Goal: Transaction & Acquisition: Purchase product/service

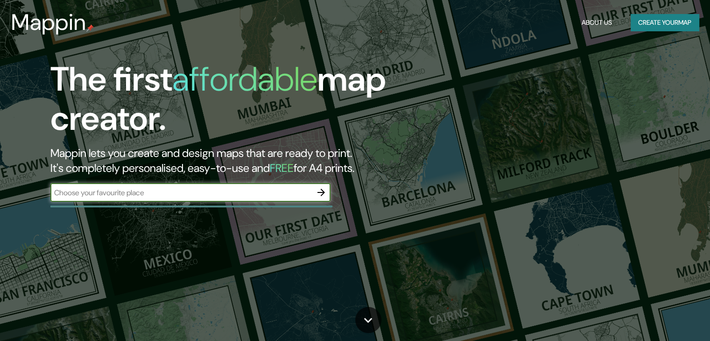
click at [288, 192] on input "text" at bounding box center [181, 192] width 262 height 11
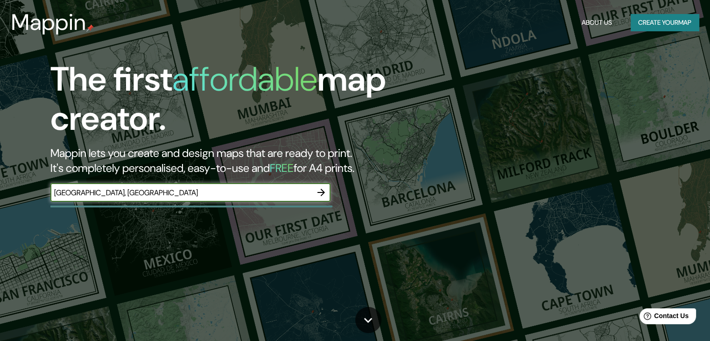
type input "jericó, antioquia"
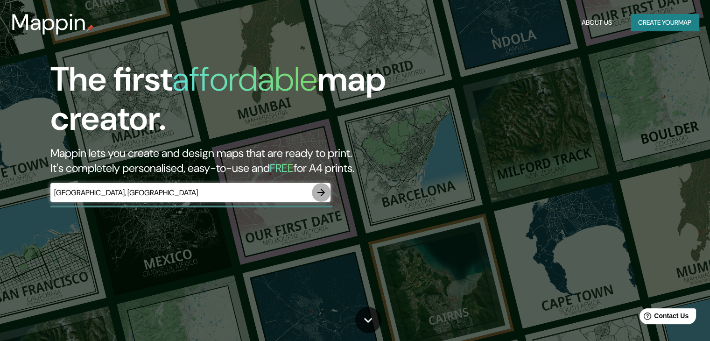
click at [321, 193] on icon "button" at bounding box center [321, 192] width 11 height 11
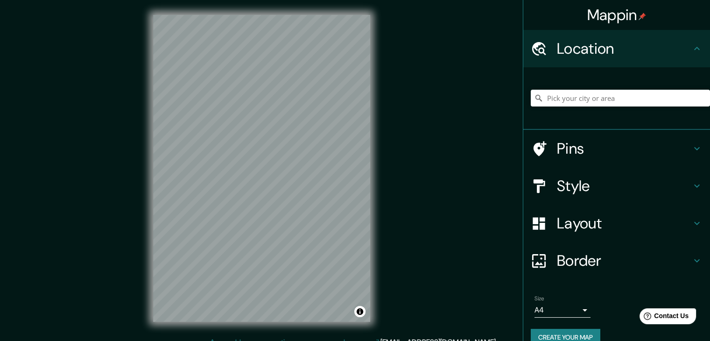
click at [613, 49] on h4 "Location" at bounding box center [624, 48] width 135 height 19
click at [608, 91] on input "Pick your city or area" at bounding box center [620, 98] width 179 height 17
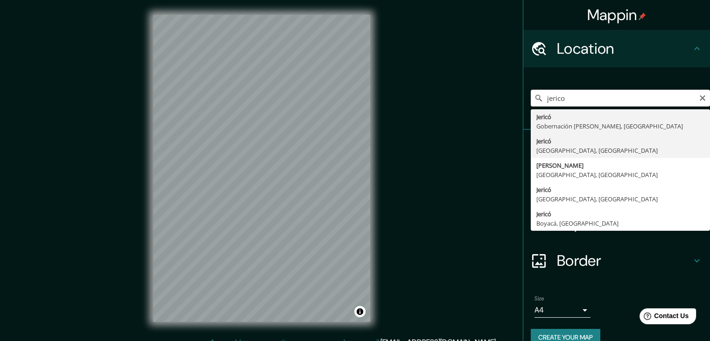
type input "Jericó, [GEOGRAPHIC_DATA], [GEOGRAPHIC_DATA]"
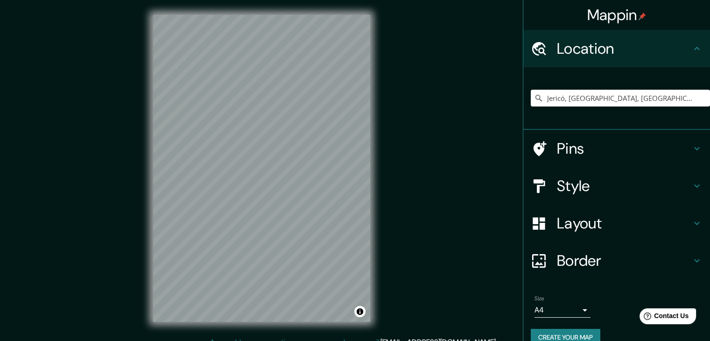
click at [643, 179] on h4 "Style" at bounding box center [624, 186] width 135 height 19
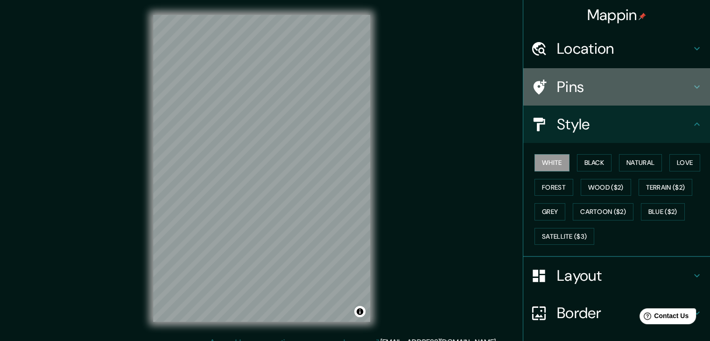
click at [667, 94] on h4 "Pins" at bounding box center [624, 87] width 135 height 19
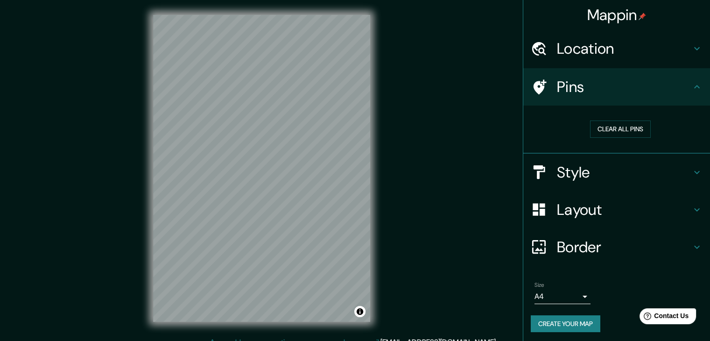
click at [648, 205] on h4 "Layout" at bounding box center [624, 209] width 135 height 19
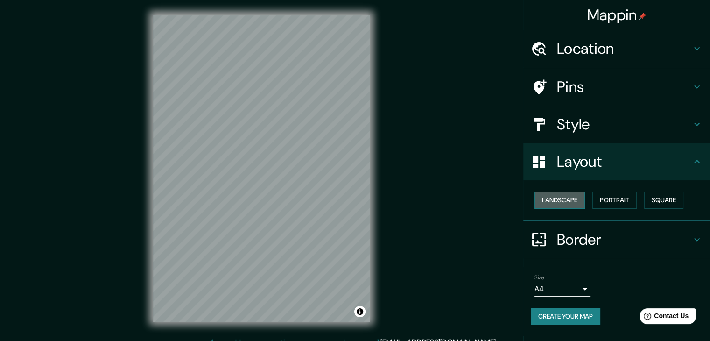
click at [584, 196] on button "Landscape" at bounding box center [560, 199] width 50 height 17
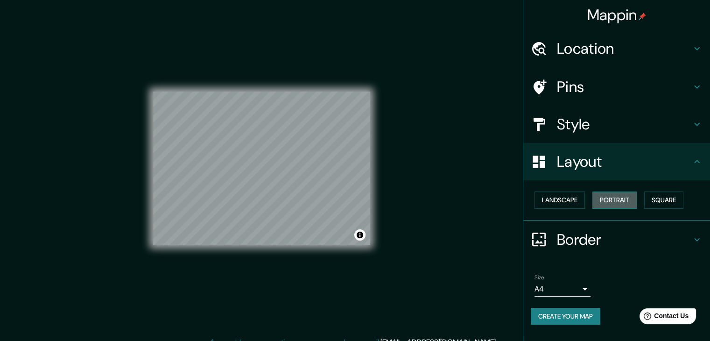
click at [600, 199] on button "Portrait" at bounding box center [615, 199] width 44 height 17
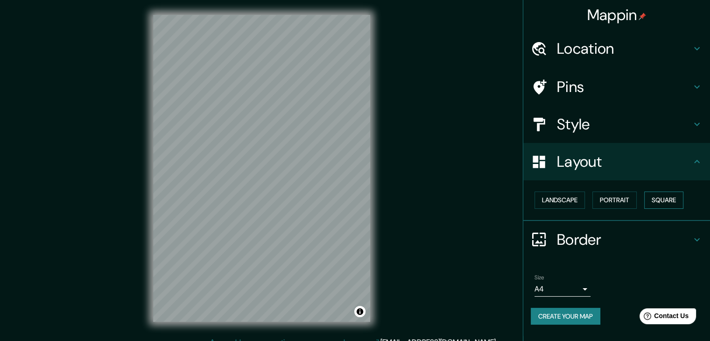
click at [656, 202] on button "Square" at bounding box center [664, 199] width 39 height 17
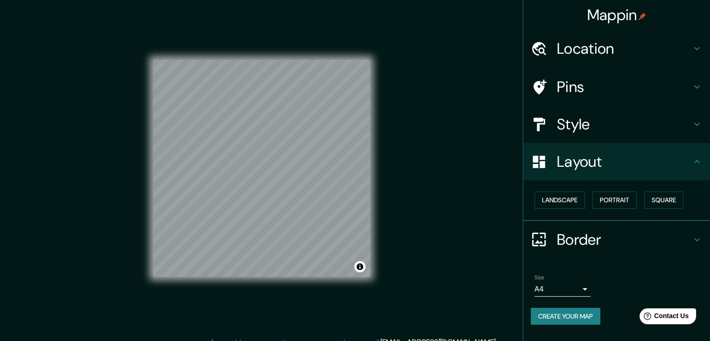
click at [558, 191] on div "Landscape Portrait Square" at bounding box center [620, 200] width 179 height 25
click at [570, 202] on button "Landscape" at bounding box center [560, 199] width 50 height 17
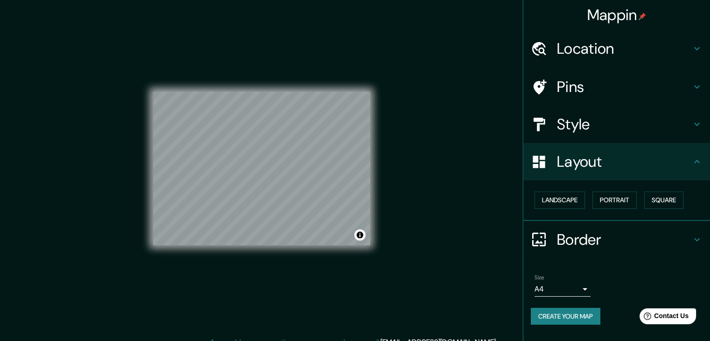
click at [598, 113] on div "Style" at bounding box center [617, 124] width 187 height 37
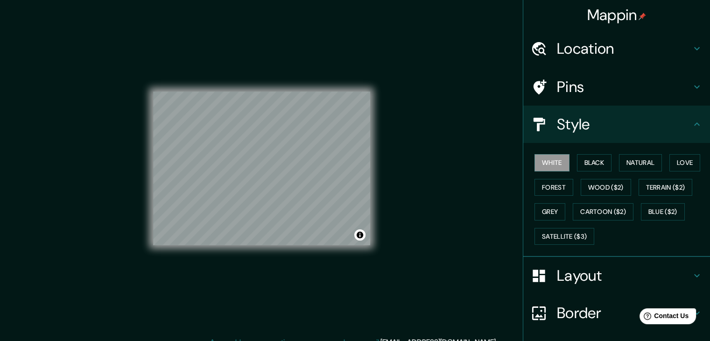
scroll to position [11, 0]
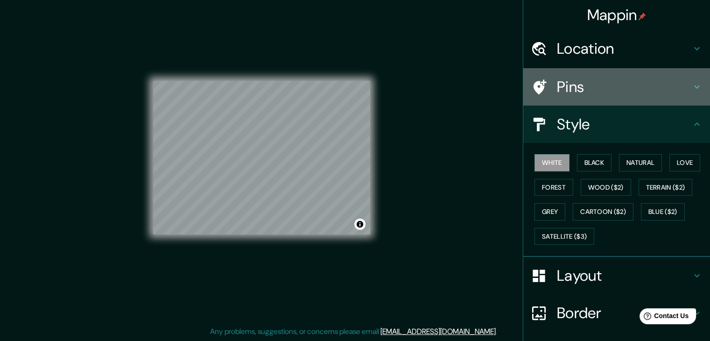
click at [587, 92] on h4 "Pins" at bounding box center [624, 87] width 135 height 19
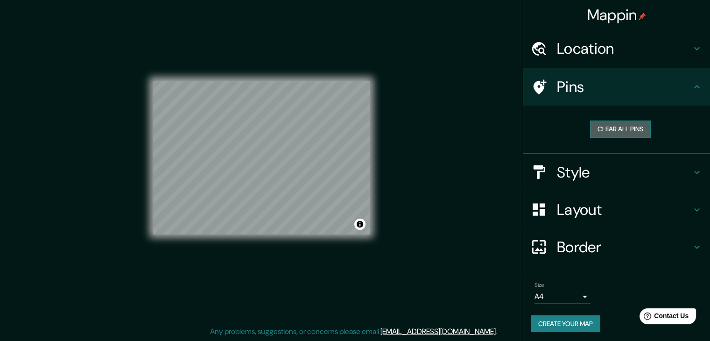
click at [593, 131] on button "Clear all pins" at bounding box center [620, 129] width 61 height 17
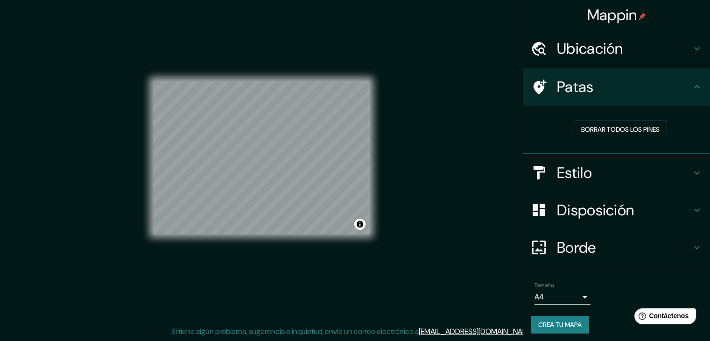
click at [621, 174] on h4 "Estilo" at bounding box center [624, 172] width 135 height 19
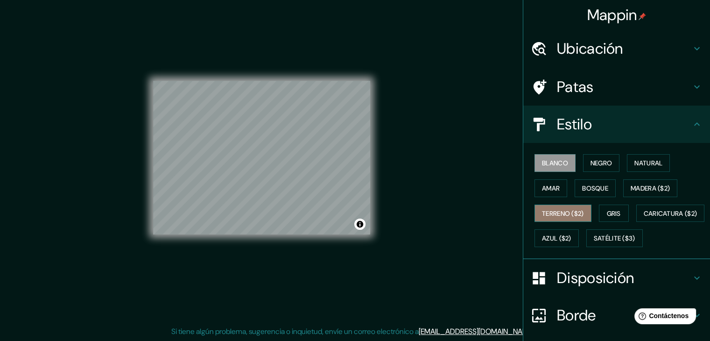
click at [576, 216] on font "Terreno ($2)" at bounding box center [563, 213] width 42 height 8
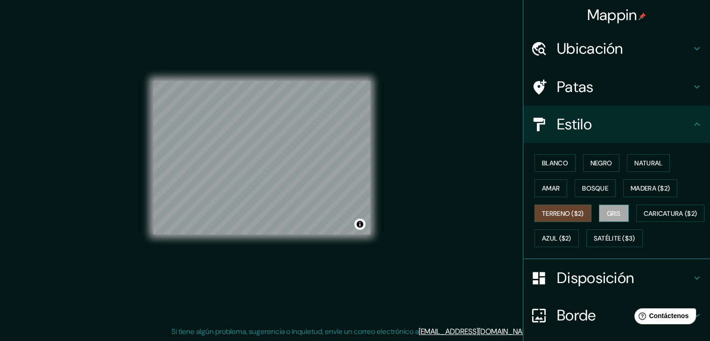
click at [611, 207] on font "Gris" at bounding box center [614, 213] width 14 height 12
click at [587, 247] on button "Satélite ($3)" at bounding box center [615, 238] width 57 height 18
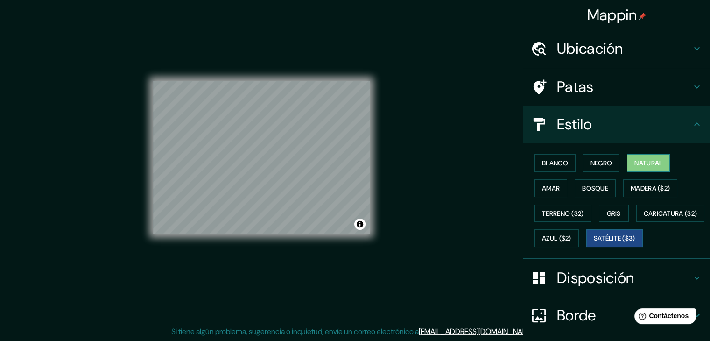
click at [640, 163] on font "Natural" at bounding box center [649, 163] width 28 height 8
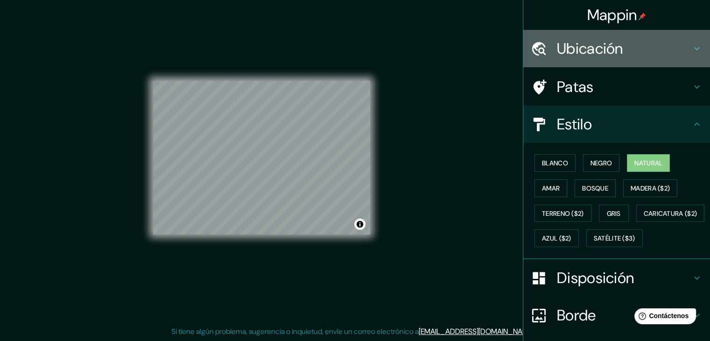
click at [609, 49] on font "Ubicación" at bounding box center [590, 49] width 66 height 20
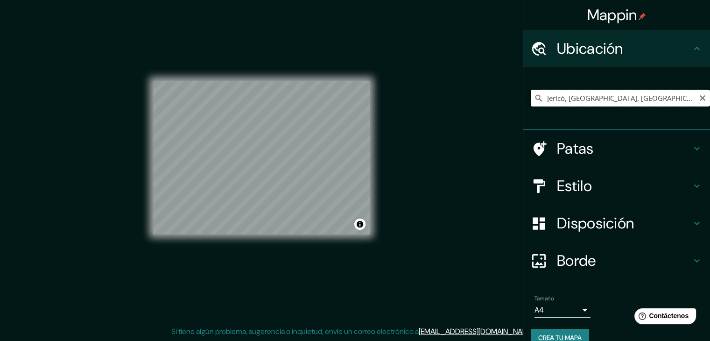
click at [613, 92] on input "Jericó, [GEOGRAPHIC_DATA], [GEOGRAPHIC_DATA]" at bounding box center [620, 98] width 179 height 17
click at [660, 87] on div "Jericó, [GEOGRAPHIC_DATA], [GEOGRAPHIC_DATA]" at bounding box center [620, 98] width 179 height 47
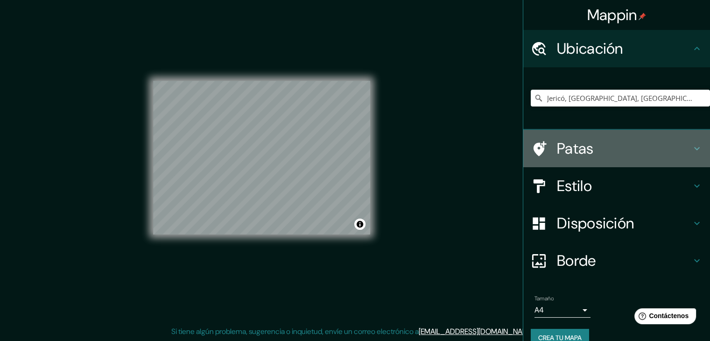
click at [659, 145] on h4 "Patas" at bounding box center [624, 148] width 135 height 19
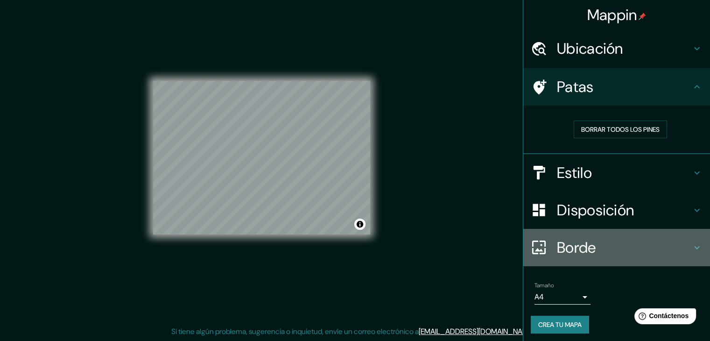
click at [638, 240] on h4 "Borde" at bounding box center [624, 247] width 135 height 19
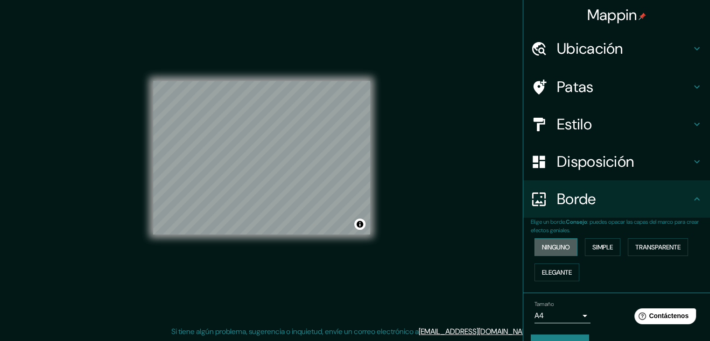
click at [549, 243] on font "Ninguno" at bounding box center [556, 247] width 28 height 8
click at [599, 249] on font "Simple" at bounding box center [603, 247] width 21 height 8
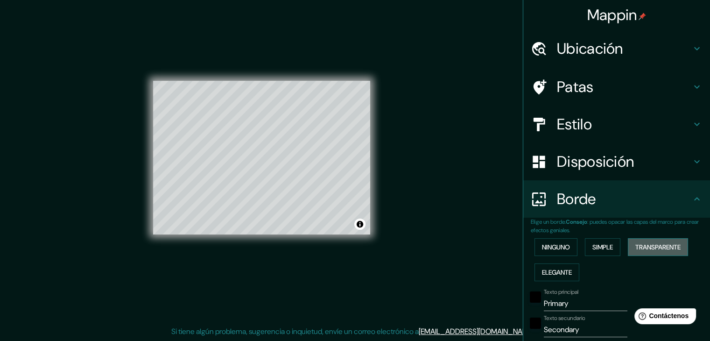
click at [643, 248] on font "Transparente" at bounding box center [658, 247] width 45 height 8
click at [557, 273] on font "Elegante" at bounding box center [557, 272] width 30 height 8
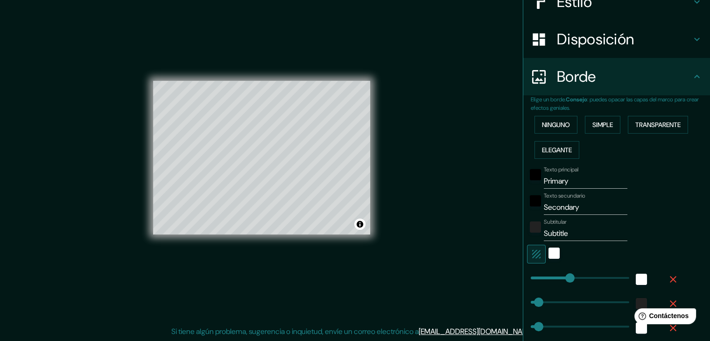
scroll to position [100, 0]
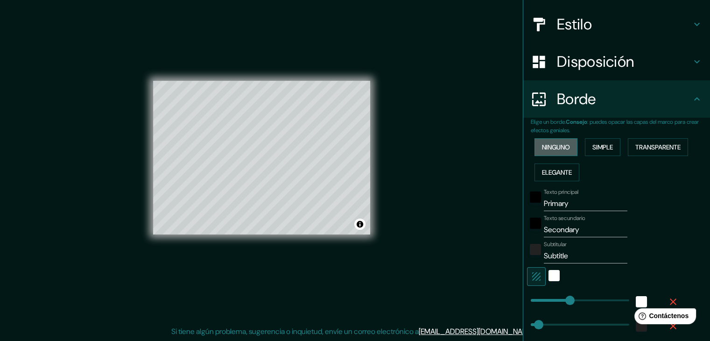
click at [550, 139] on button "Ninguno" at bounding box center [556, 147] width 43 height 18
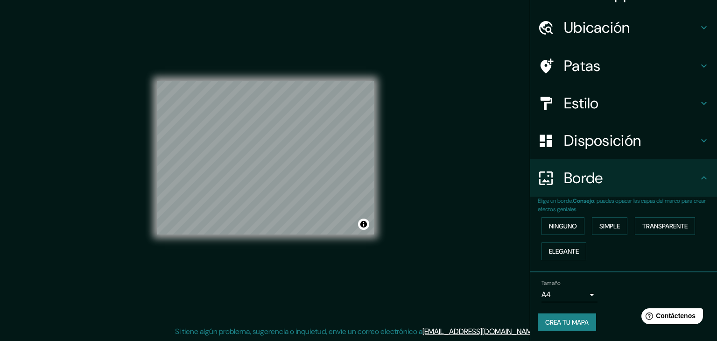
click at [582, 295] on body "Mappin Ubicación Jericó, Antioquia, Colombia Patas Estilo Disposición Borde Eli…" at bounding box center [358, 159] width 717 height 341
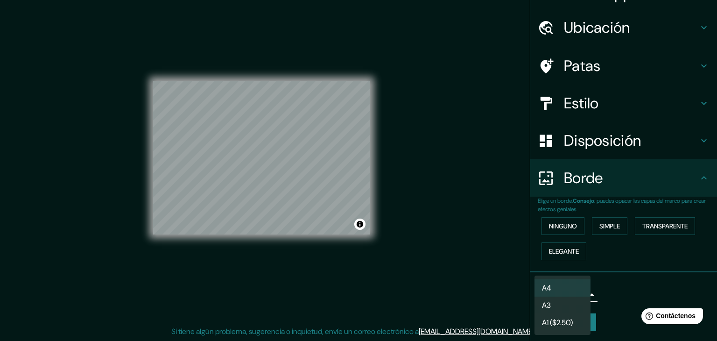
click at [582, 307] on li "A3" at bounding box center [563, 305] width 56 height 17
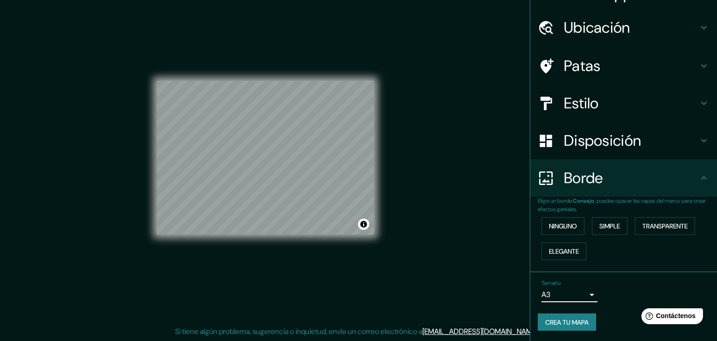
click at [574, 294] on body "Mappin Ubicación Jericó, Antioquia, Colombia Patas Estilo Disposición Borde Eli…" at bounding box center [358, 159] width 717 height 341
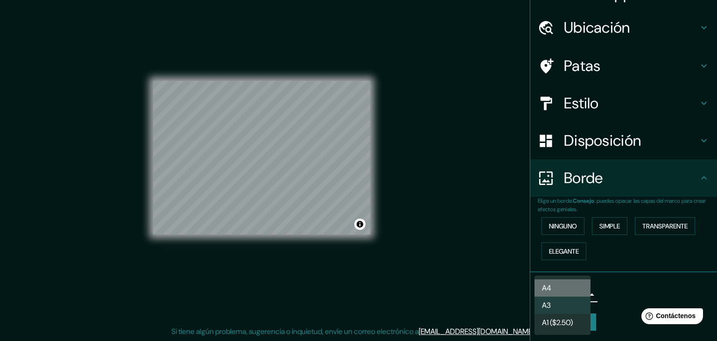
click at [577, 281] on li "A4" at bounding box center [563, 287] width 56 height 17
type input "single"
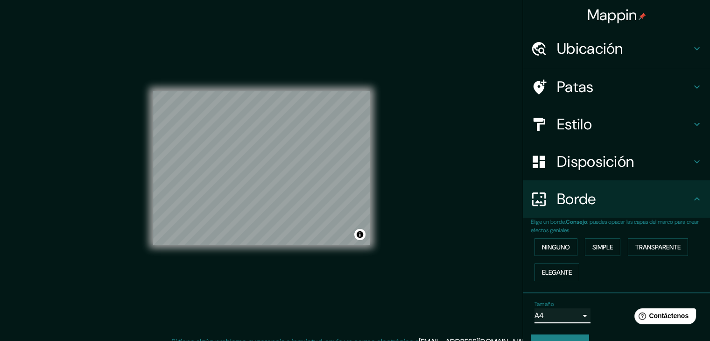
scroll to position [0, 0]
click at [599, 51] on font "Ubicación" at bounding box center [590, 49] width 66 height 20
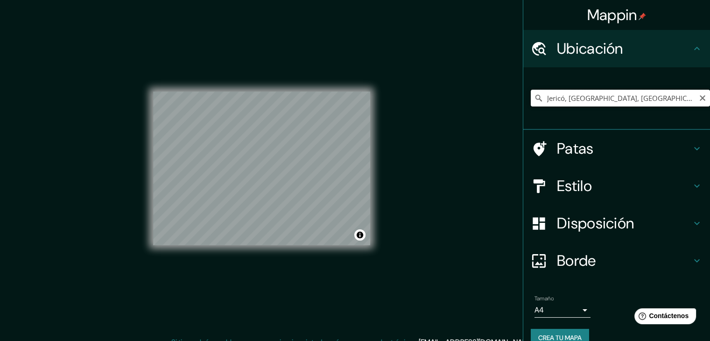
click at [602, 96] on input "Jericó, [GEOGRAPHIC_DATA], [GEOGRAPHIC_DATA]" at bounding box center [620, 98] width 179 height 17
click at [654, 98] on input "Jericó, [GEOGRAPHIC_DATA], [GEOGRAPHIC_DATA]" at bounding box center [620, 98] width 179 height 17
click at [484, 145] on div "Mappin Ubicación Jericó, Antioquia, Colombia Patas Estilo Disposición Borde Eli…" at bounding box center [355, 176] width 710 height 352
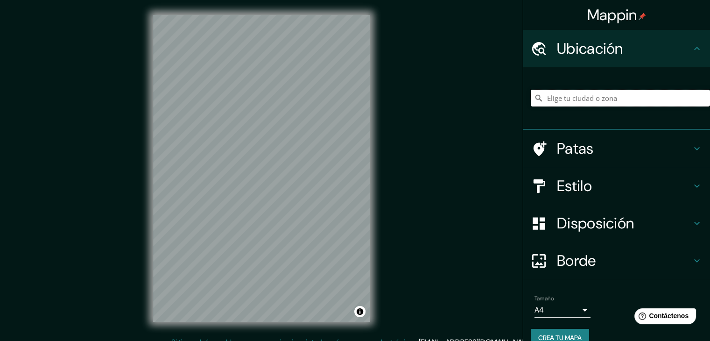
click at [566, 101] on input "Elige tu ciudad o zona" at bounding box center [620, 98] width 179 height 17
click at [561, 103] on input "Elige tu ciudad o zona" at bounding box center [620, 98] width 179 height 17
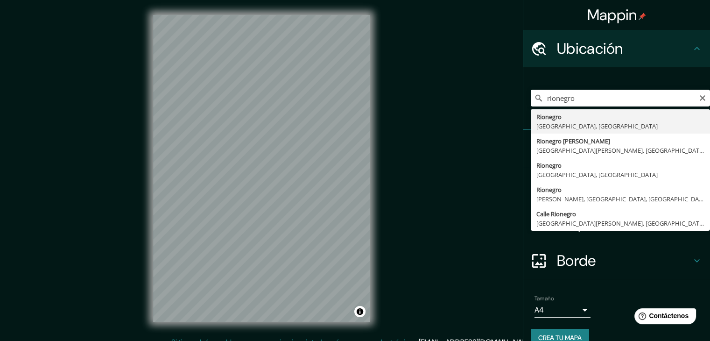
type input "Rionegro, [GEOGRAPHIC_DATA], [GEOGRAPHIC_DATA]"
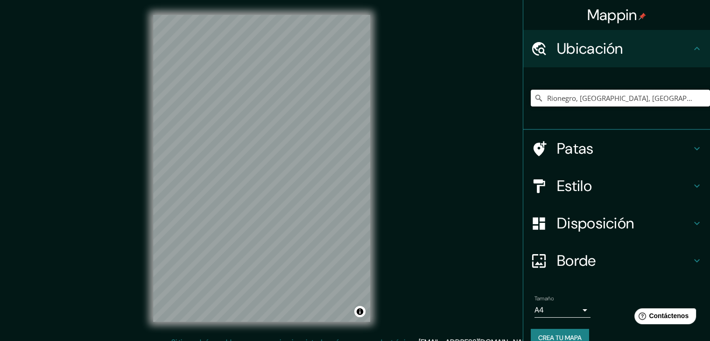
drag, startPoint x: 645, startPoint y: 99, endPoint x: 495, endPoint y: 99, distance: 149.9
click at [495, 99] on div "Mappin Ubicación Rionegro, [GEOGRAPHIC_DATA], [GEOGRAPHIC_DATA] Patas Estilo Di…" at bounding box center [355, 176] width 710 height 352
click at [585, 90] on input "Jericó, [GEOGRAPHIC_DATA], [GEOGRAPHIC_DATA]" at bounding box center [620, 98] width 179 height 17
click at [634, 100] on input "Jericó, [GEOGRAPHIC_DATA], [GEOGRAPHIC_DATA]" at bounding box center [620, 98] width 179 height 17
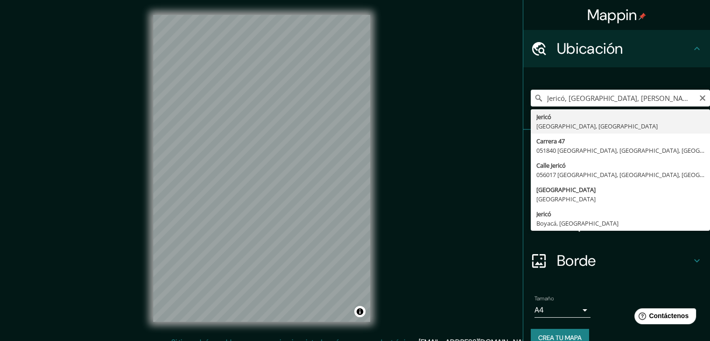
type input "Jericó, [GEOGRAPHIC_DATA], [GEOGRAPHIC_DATA]"
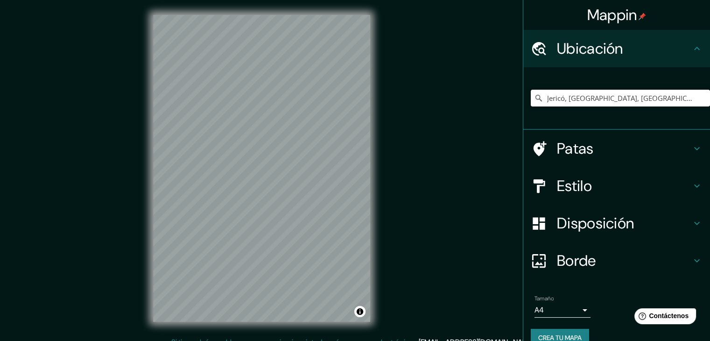
drag, startPoint x: 641, startPoint y: 96, endPoint x: 517, endPoint y: 108, distance: 123.9
click at [524, 108] on div "Jericó, [GEOGRAPHIC_DATA], [GEOGRAPHIC_DATA]" at bounding box center [617, 98] width 187 height 63
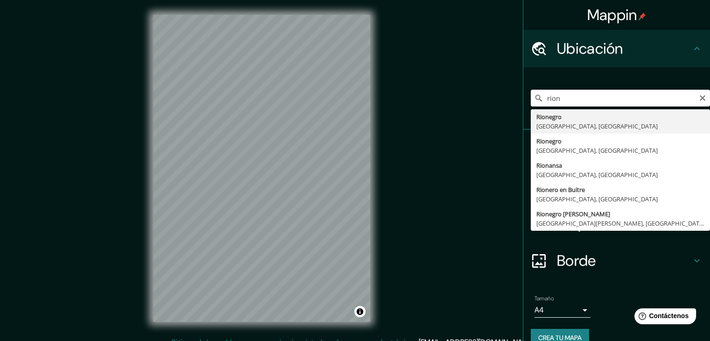
type input "Rionegro, [GEOGRAPHIC_DATA], [GEOGRAPHIC_DATA]"
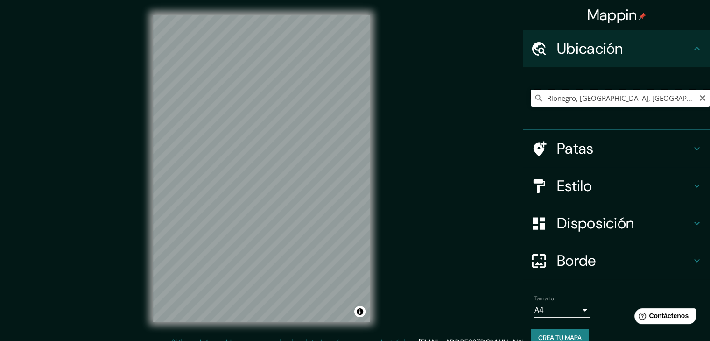
click at [620, 101] on input "Rionegro, [GEOGRAPHIC_DATA], [GEOGRAPHIC_DATA]" at bounding box center [620, 98] width 179 height 17
drag, startPoint x: 646, startPoint y: 100, endPoint x: 494, endPoint y: 107, distance: 152.4
click at [494, 107] on div "Mappin Ubicación Rionegro, [GEOGRAPHIC_DATA], [GEOGRAPHIC_DATA] Patas Estilo Di…" at bounding box center [355, 176] width 710 height 352
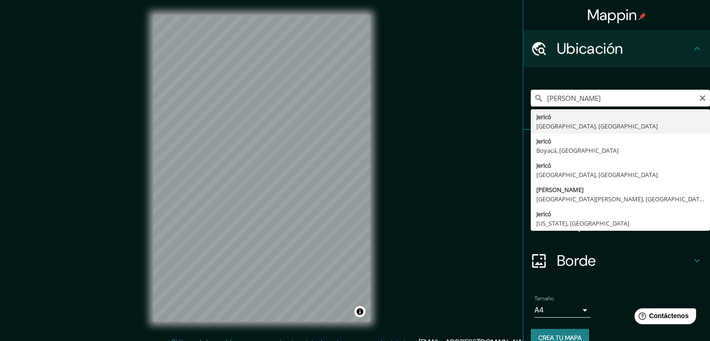
type input "Jericó, [GEOGRAPHIC_DATA], [GEOGRAPHIC_DATA]"
